Goal: Task Accomplishment & Management: Manage account settings

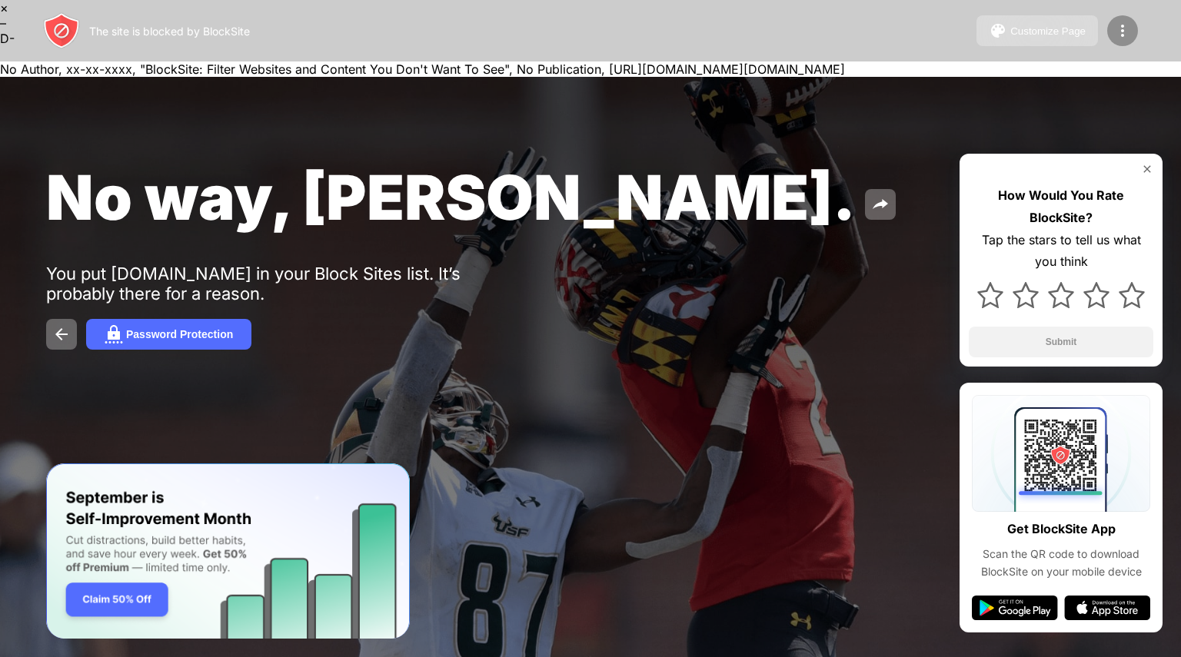
click at [1113, 42] on div at bounding box center [1122, 30] width 31 height 31
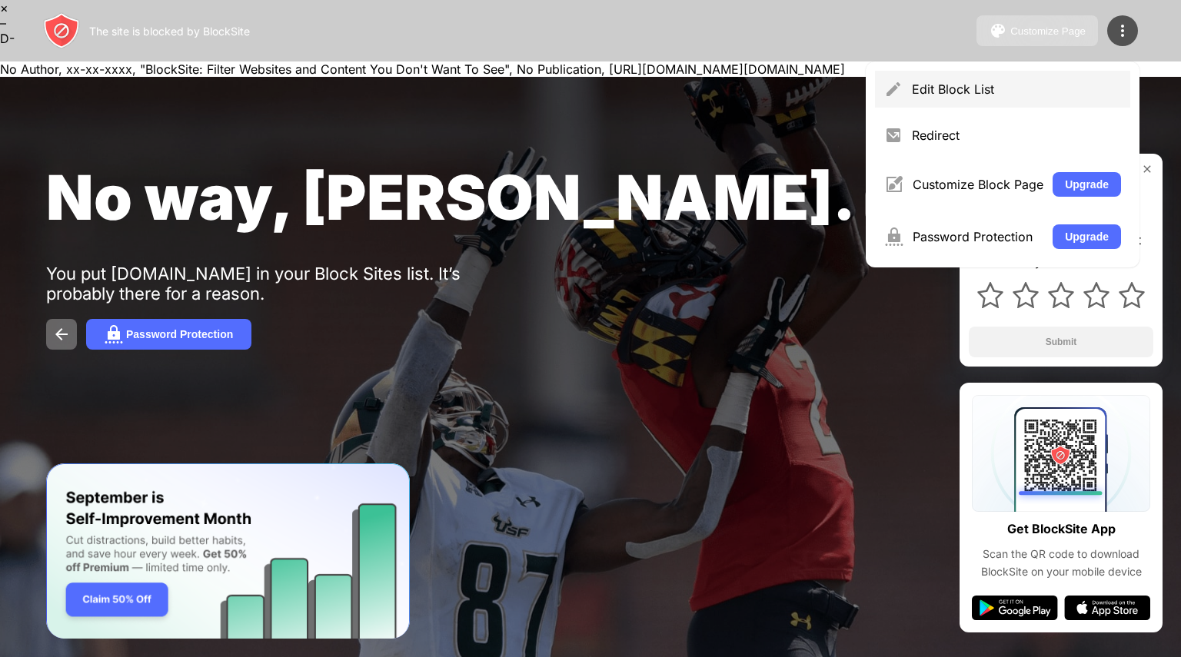
click at [943, 95] on div "Edit Block List" at bounding box center [1016, 88] width 209 height 15
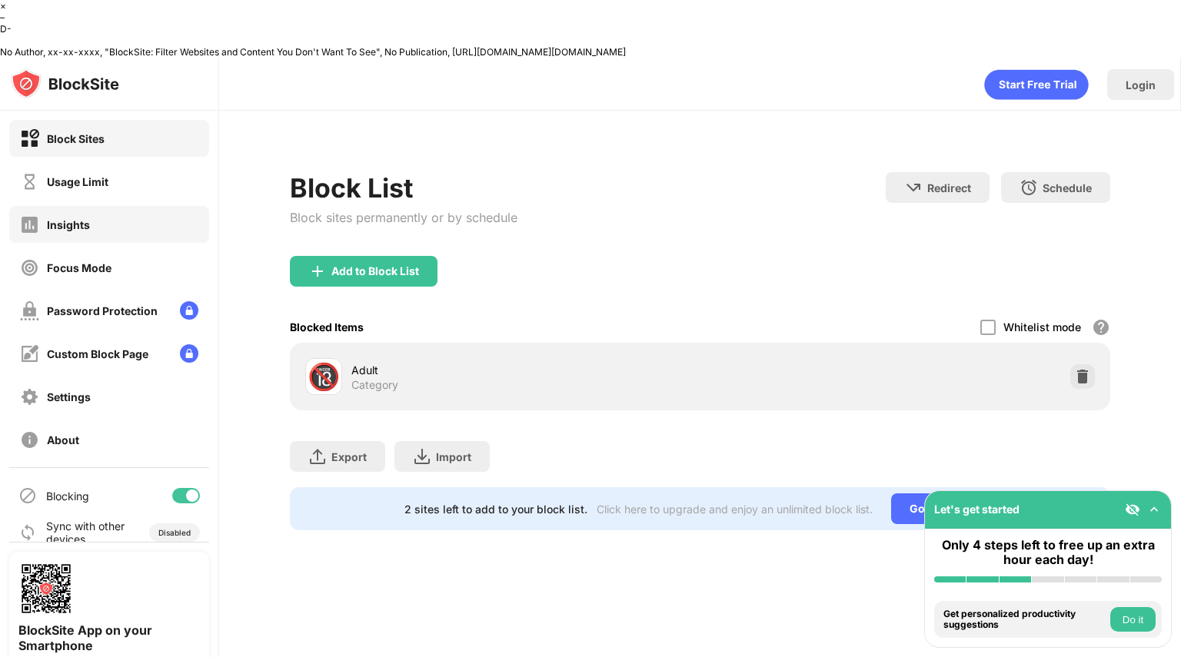
click at [161, 163] on div "Usage Limit" at bounding box center [109, 181] width 200 height 37
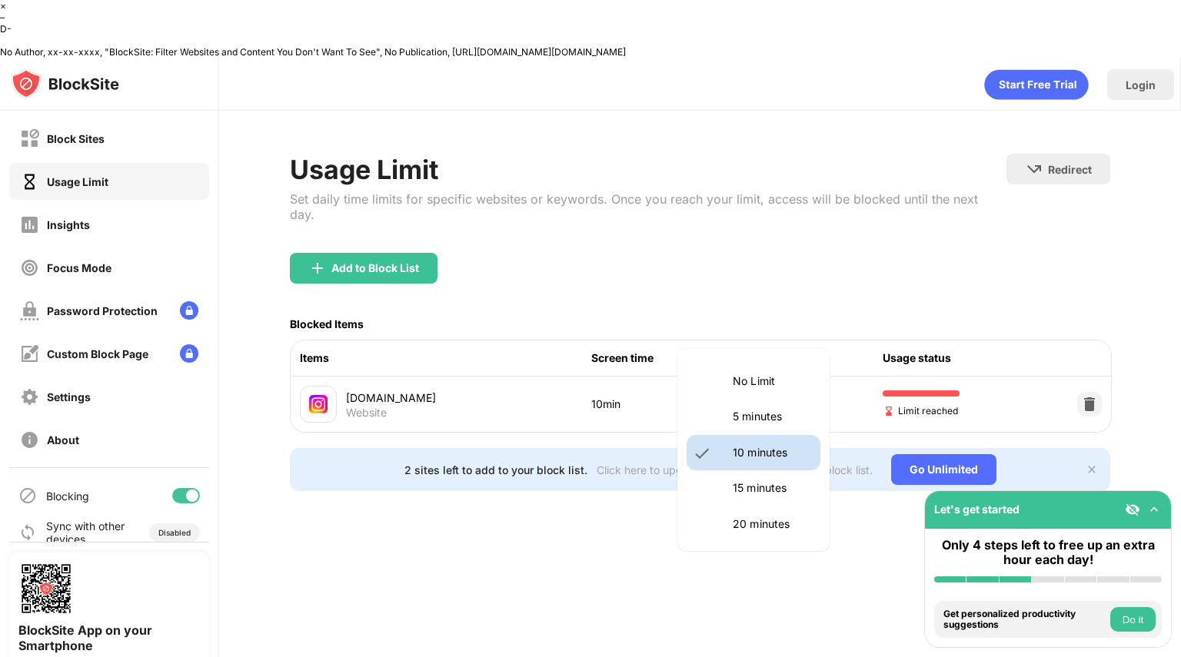
click at [738, 328] on body "× – D- No Author, xx-xx-xxxx, "BlockSite: Filter Websites and Content You Don't…" at bounding box center [590, 357] width 1181 height 715
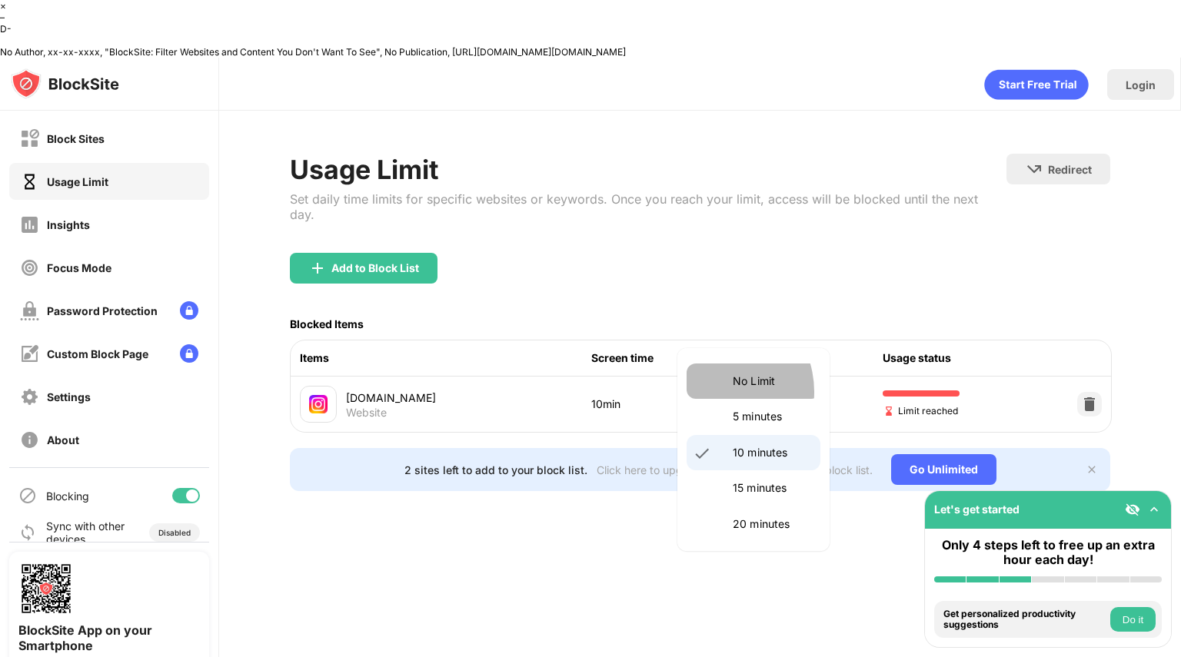
click at [713, 392] on li "No Limit" at bounding box center [754, 381] width 134 height 35
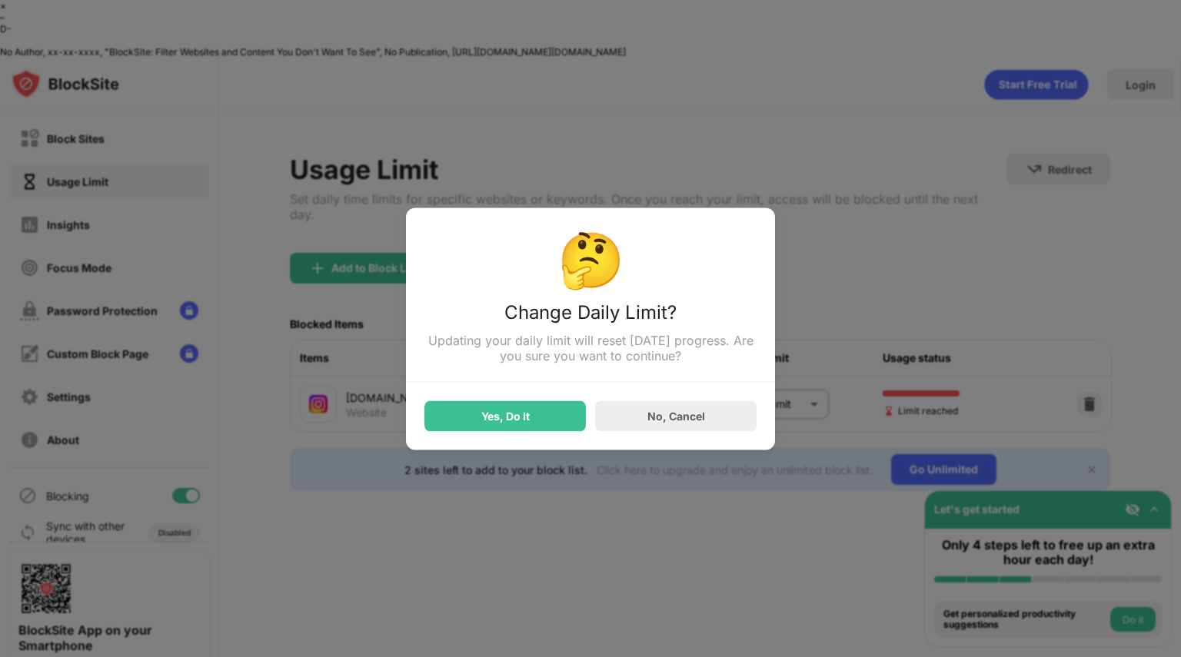
click at [444, 426] on div "Yes, Do It" at bounding box center [504, 416] width 161 height 31
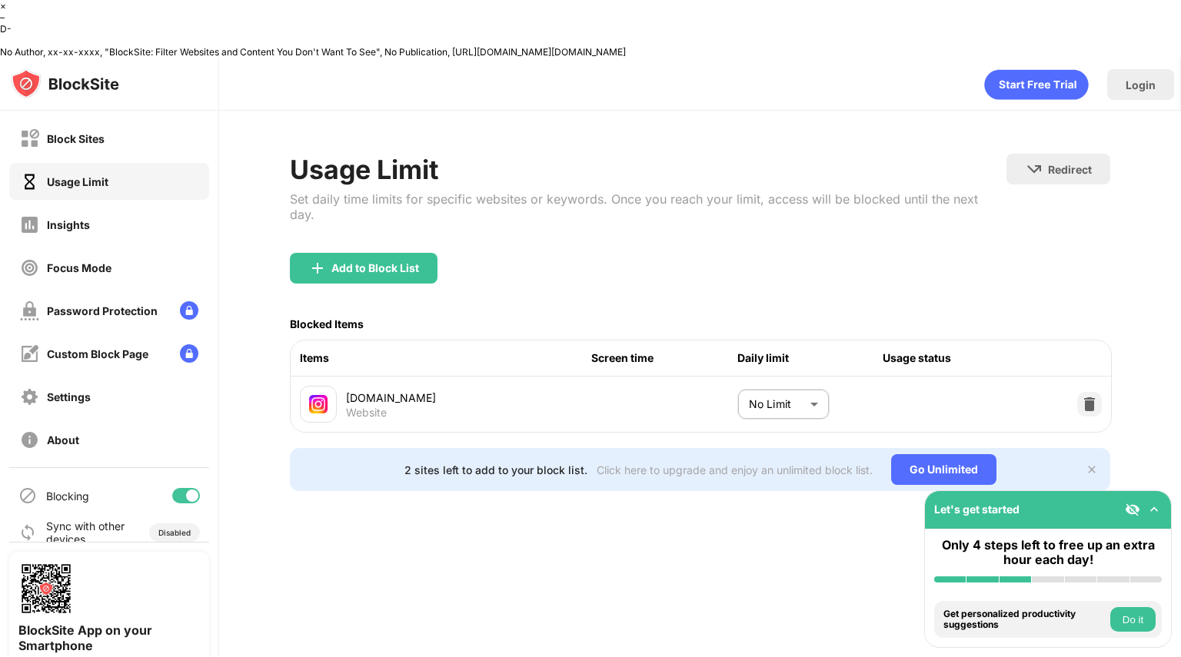
click at [807, 337] on body "× – D- No Author, xx-xx-xxxx, "BlockSite: Filter Websites and Content You Don't…" at bounding box center [590, 357] width 1181 height 715
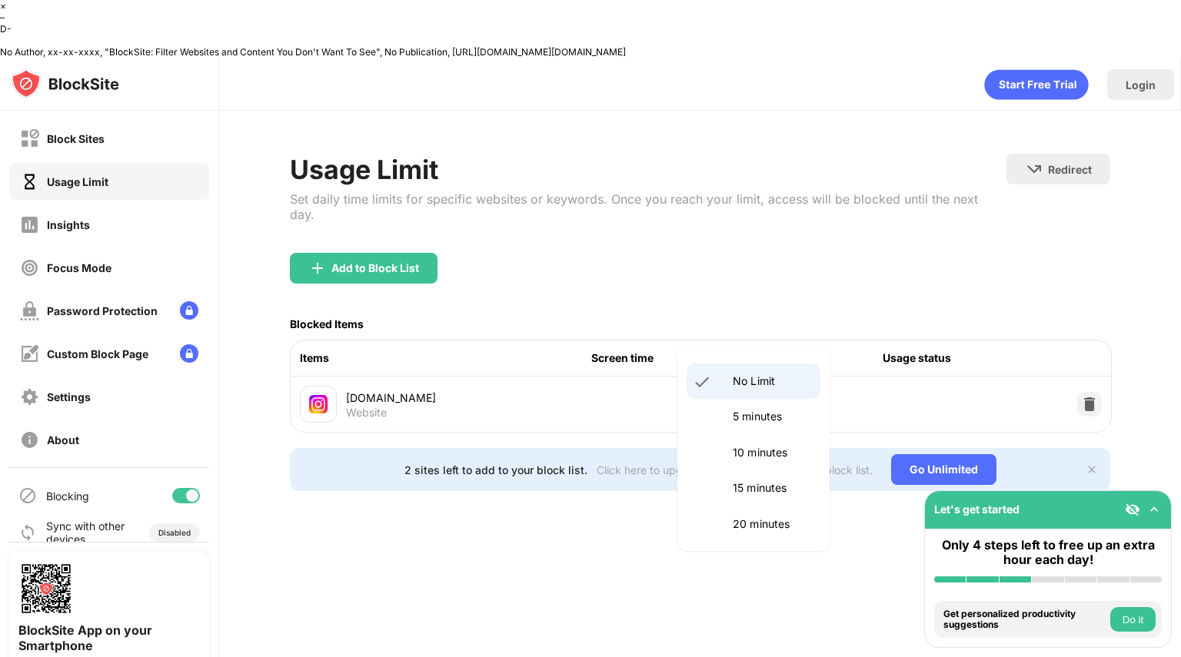
click at [763, 437] on li "10 minutes" at bounding box center [754, 452] width 134 height 35
type input "**"
